Goal: Task Accomplishment & Management: Use online tool/utility

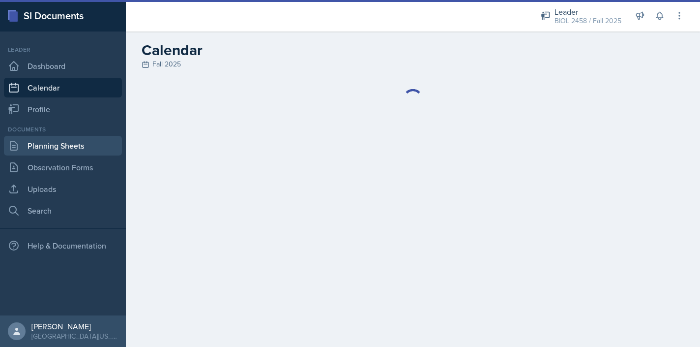
click at [53, 142] on link "Planning Sheets" at bounding box center [63, 146] width 118 height 20
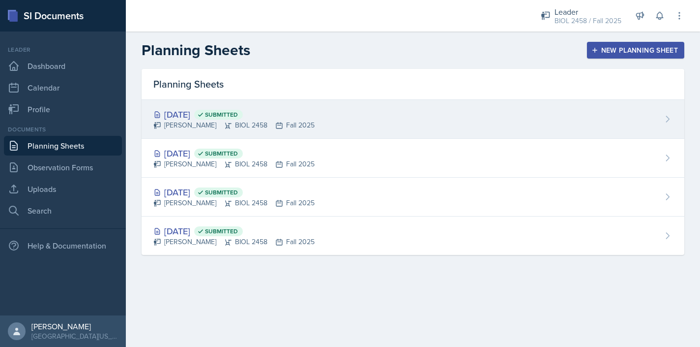
click at [238, 114] on span "Submitted" at bounding box center [221, 115] width 33 height 8
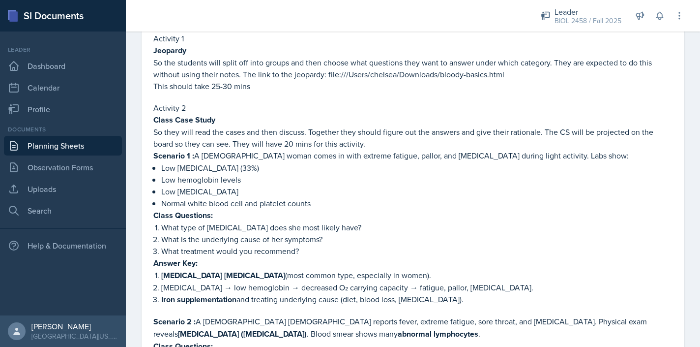
scroll to position [385, 0]
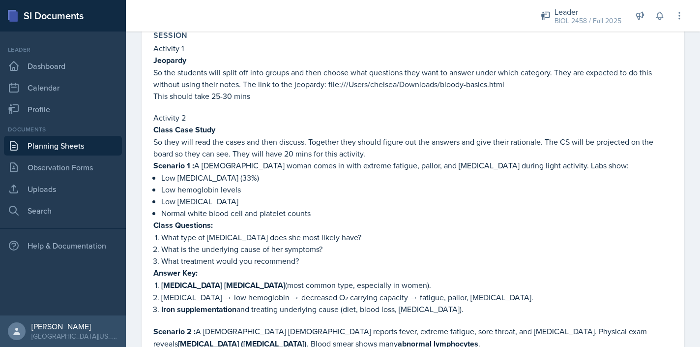
click at [328, 83] on p "So the students will split off into groups and then choose what questions they …" at bounding box center [412, 78] width 519 height 24
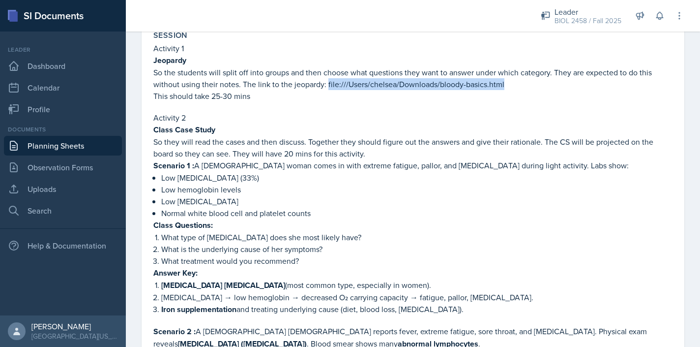
drag, startPoint x: 328, startPoint y: 85, endPoint x: 505, endPoint y: 83, distance: 177.0
click at [505, 83] on p "So the students will split off into groups and then choose what questions they …" at bounding box center [412, 78] width 519 height 24
copy p "file:///Users/chelsea/Downloads/bloody-basics.html"
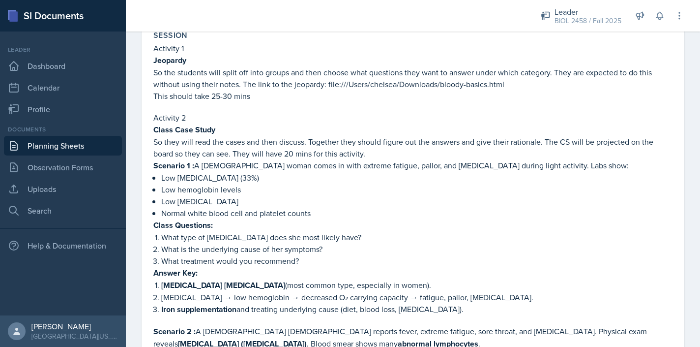
click at [411, 98] on p "This should take 25-30 mins" at bounding box center [412, 96] width 519 height 12
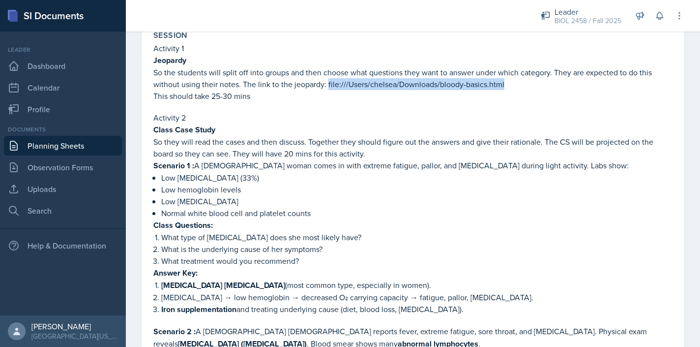
drag, startPoint x: 328, startPoint y: 84, endPoint x: 509, endPoint y: 79, distance: 181.0
click at [509, 79] on p "So the students will split off into groups and then choose what questions they …" at bounding box center [412, 78] width 519 height 24
copy p "file:///Users/chelsea/Downloads/bloody-basics.html"
